Goal: Information Seeking & Learning: Learn about a topic

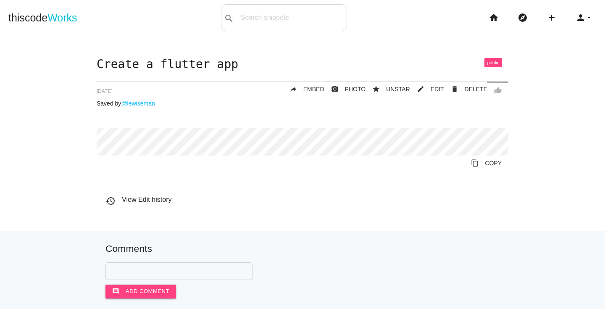
click at [179, 63] on h1 "Create a flutter app" at bounding box center [303, 64] width 412 height 13
click at [313, 66] on h1 "Create a flutter app" at bounding box center [303, 64] width 412 height 13
click at [198, 66] on h1 "Create a flutter app" at bounding box center [303, 64] width 412 height 13
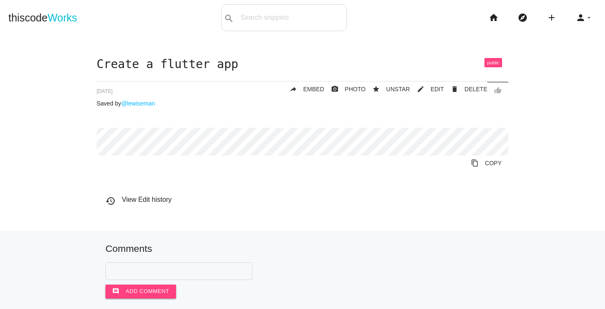
click at [198, 66] on h1 "Create a flutter app" at bounding box center [303, 64] width 412 height 13
click at [190, 66] on h1 "Create a flutter app" at bounding box center [303, 64] width 412 height 13
click at [186, 61] on h1 "Create a flutter app" at bounding box center [303, 64] width 412 height 13
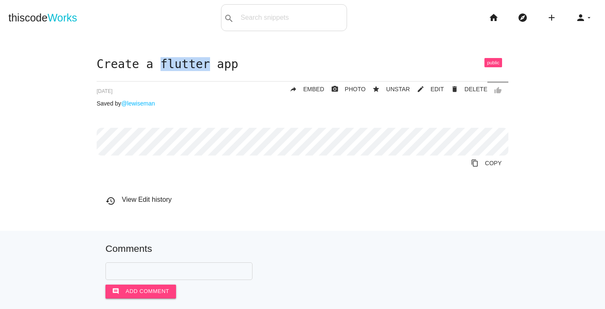
click at [186, 61] on h1 "Create a flutter app" at bounding box center [303, 64] width 412 height 13
click at [210, 61] on h1 "Create a flutter app" at bounding box center [303, 64] width 412 height 13
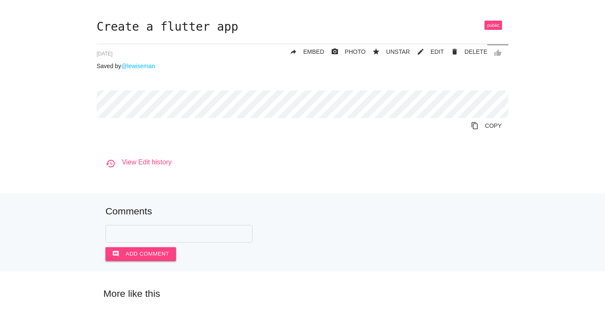
scroll to position [131, 0]
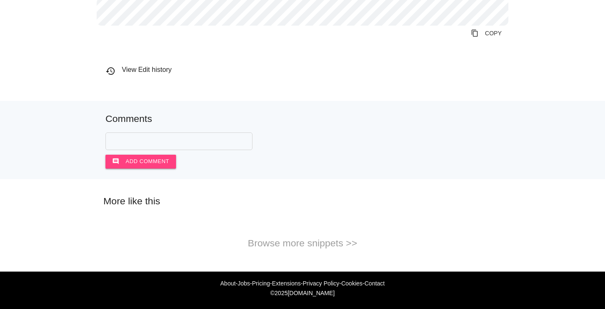
click at [138, 200] on h5 "More like this" at bounding box center [303, 201] width 424 height 11
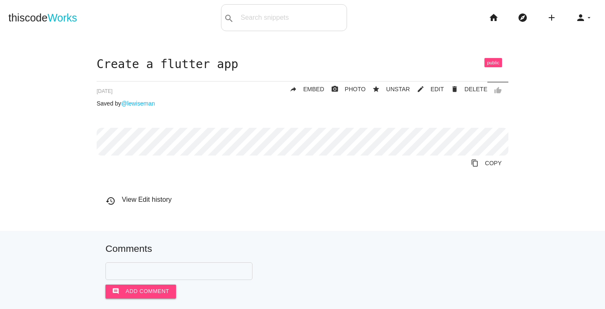
click at [177, 65] on h1 "Create a flutter app" at bounding box center [303, 64] width 412 height 13
click at [204, 68] on h1 "Create a flutter app" at bounding box center [303, 64] width 412 height 13
